Goal: Transaction & Acquisition: Purchase product/service

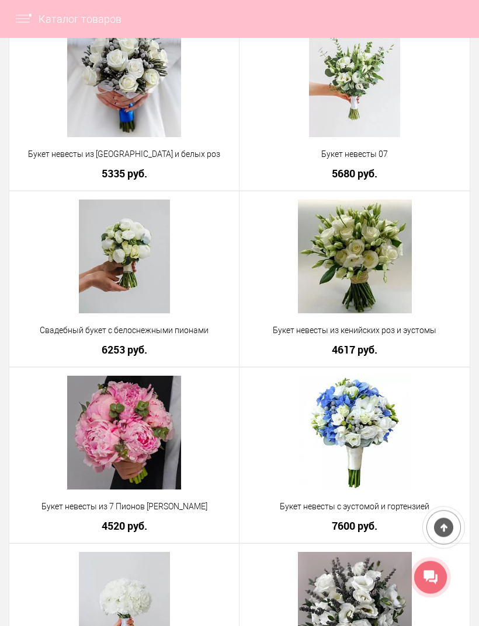
scroll to position [526, 0]
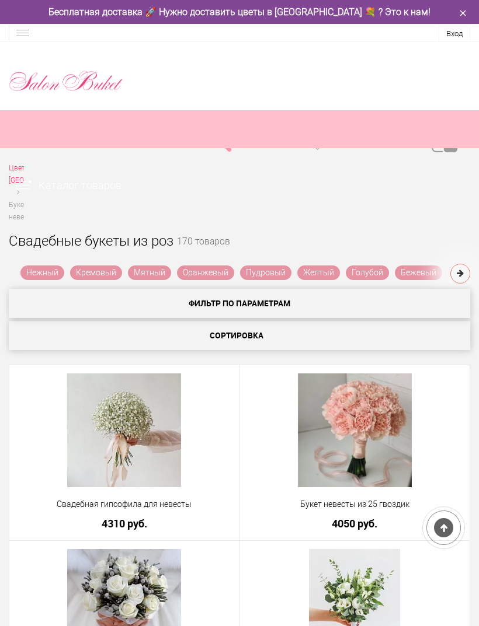
scroll to position [633, 0]
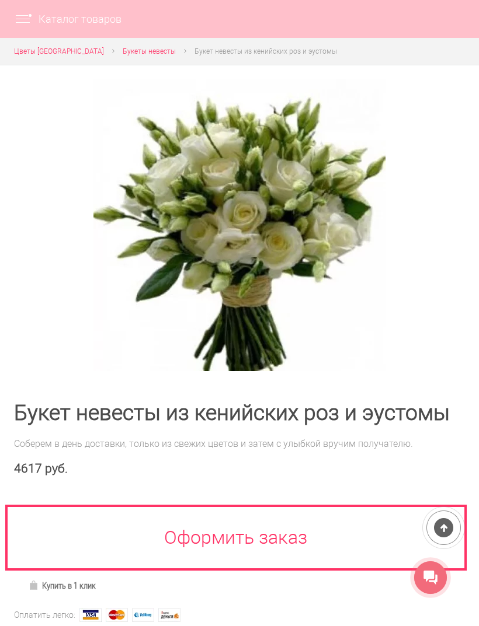
scroll to position [114, 0]
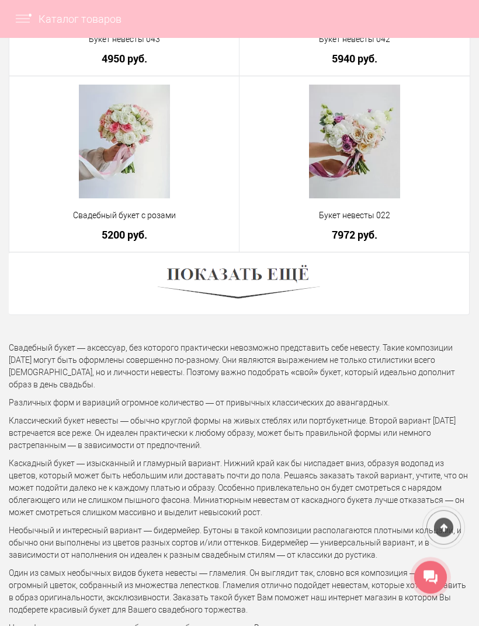
scroll to position [4305, 0]
click at [244, 288] on img at bounding box center [239, 284] width 162 height 44
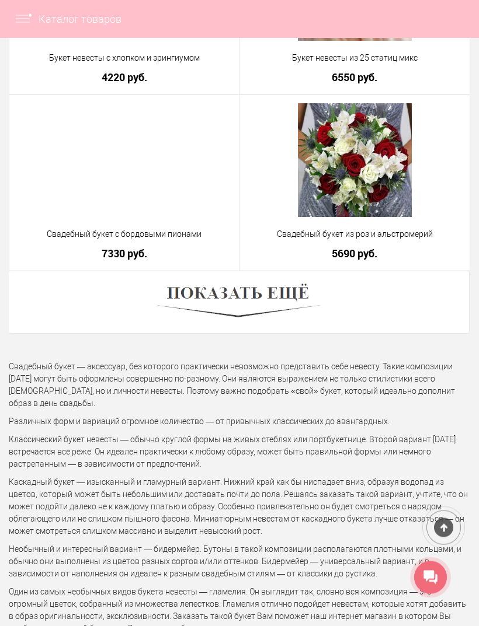
scroll to position [8517, 0]
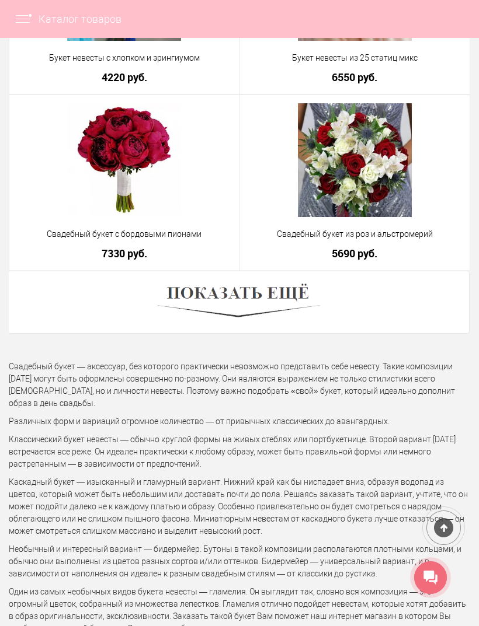
click at [249, 311] on img at bounding box center [239, 302] width 162 height 44
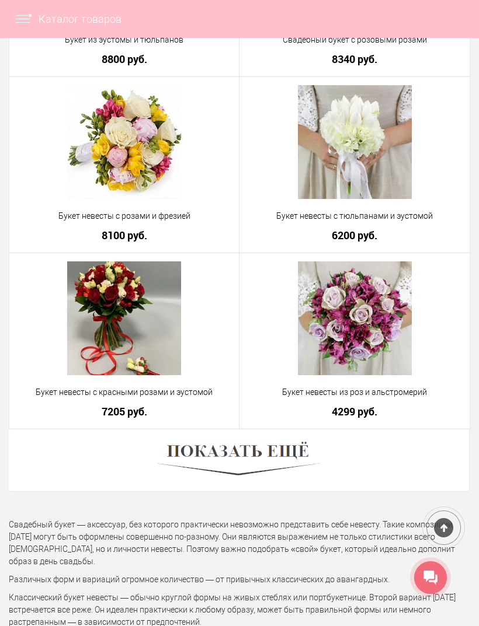
scroll to position [12584, 0]
